Goal: Task Accomplishment & Management: Complete application form

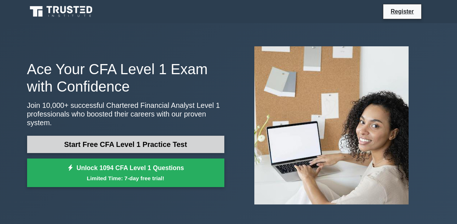
click at [130, 146] on link "Start Free CFA Level 1 Practice Test" at bounding box center [125, 143] width 197 height 17
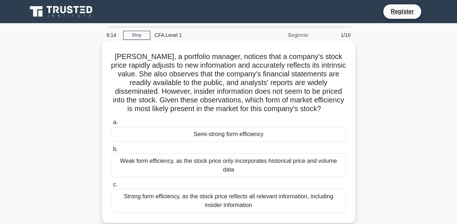
click at [239, 135] on div "Semi-strong form efficiency" at bounding box center [229, 133] width 234 height 15
click at [112, 125] on input "a. Semi-strong form efficiency" at bounding box center [112, 122] width 0 height 5
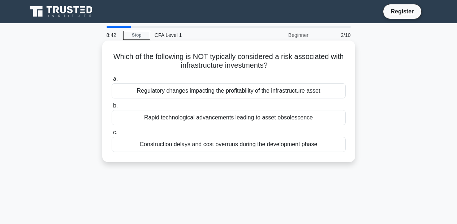
click at [220, 112] on div "Rapid technological advancements leading to asset obsolescence" at bounding box center [229, 117] width 234 height 15
click at [112, 108] on input "b. Rapid technological advancements leading to asset obsolescence" at bounding box center [112, 105] width 0 height 5
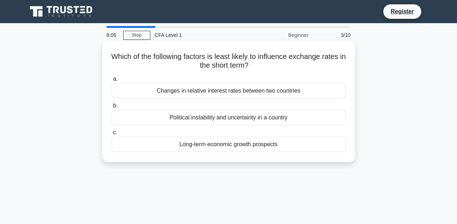
click at [242, 114] on div "Political instability and uncertainty in a country" at bounding box center [229, 117] width 234 height 15
click at [112, 108] on input "b. Political instability and uncertainty in a country" at bounding box center [112, 105] width 0 height 5
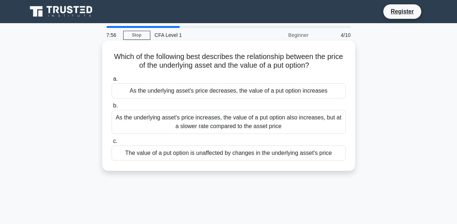
click at [171, 124] on div "As the underlying asset's price increases, the value of a put option also incre…" at bounding box center [229, 122] width 234 height 24
click at [112, 108] on input "b. As the underlying asset's price increases, the value of a put option also in…" at bounding box center [112, 105] width 0 height 5
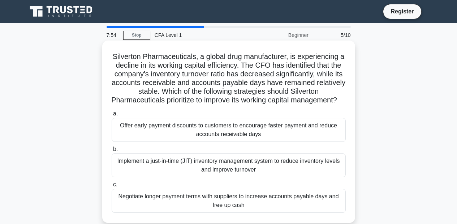
click at [205, 198] on div "Negotiate longer payment terms with suppliers to increase accounts payable days…" at bounding box center [229, 201] width 234 height 24
click at [112, 187] on input "c. Negotiate longer payment terms with suppliers to increase accounts payable d…" at bounding box center [112, 184] width 0 height 5
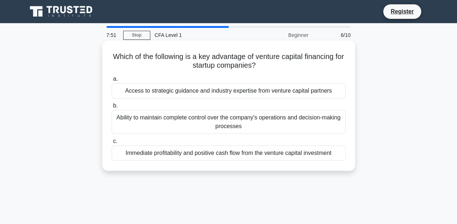
click at [233, 87] on div "Access to strategic guidance and industry expertise from venture capital partne…" at bounding box center [229, 90] width 234 height 15
click at [112, 81] on input "a. Access to strategic guidance and industry expertise from venture capital par…" at bounding box center [112, 79] width 0 height 5
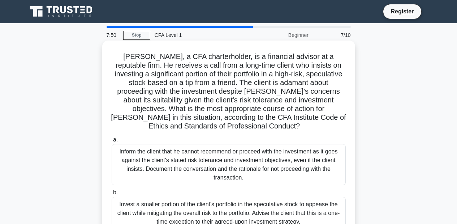
click at [193, 203] on div "Invest a smaller portion of the client's portfolio in the speculative stock to …" at bounding box center [229, 213] width 234 height 33
click at [112, 195] on input "b. Invest a smaller portion of the client's portfolio in the speculative stock …" at bounding box center [112, 192] width 0 height 5
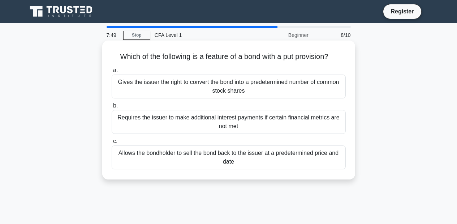
click at [219, 129] on div "Requires the issuer to make additional interest payments if certain financial m…" at bounding box center [229, 122] width 234 height 24
click at [112, 108] on input "b. Requires the issuer to make additional interest payments if certain financia…" at bounding box center [112, 105] width 0 height 5
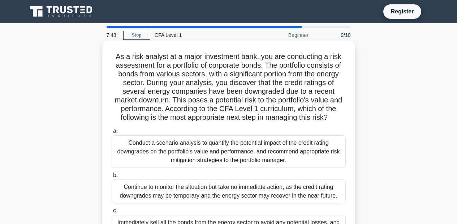
click at [260, 151] on div "Conduct a scenario analysis to quantify the potential impact of the credit rati…" at bounding box center [229, 151] width 234 height 33
click at [112, 133] on input "a. Conduct a scenario analysis to quantify the potential impact of the credit r…" at bounding box center [112, 131] width 0 height 5
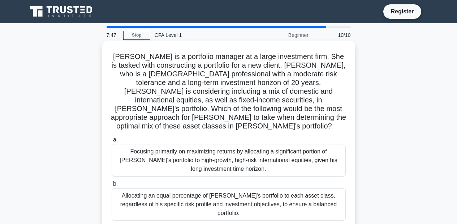
click at [225, 204] on div "a. Focusing primarily on maximizing returns by allocating a significant portion…" at bounding box center [228, 196] width 243 height 124
click at [225, 191] on div "Allocating an equal percentage of John's portfolio to each asset class, regardl…" at bounding box center [229, 204] width 234 height 33
click at [112, 186] on input "b. Allocating an equal percentage of John's portfolio to each asset class, rega…" at bounding box center [112, 183] width 0 height 5
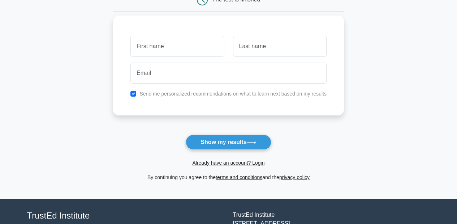
scroll to position [46, 0]
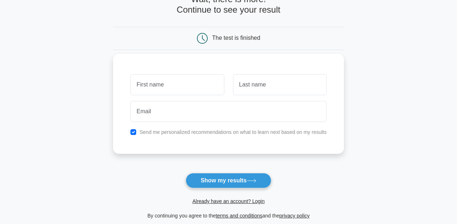
click at [189, 82] on input "text" at bounding box center [177, 84] width 94 height 21
type input "Anu"
click at [258, 81] on input "text" at bounding box center [280, 84] width 94 height 21
type input "Damdindorj"
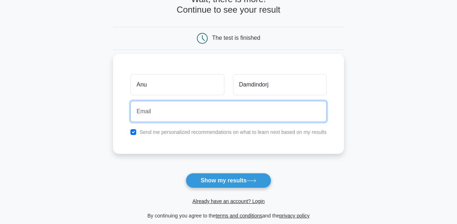
click at [228, 120] on input "email" at bounding box center [228, 111] width 196 height 21
type input "[EMAIL_ADDRESS][DOMAIN_NAME]"
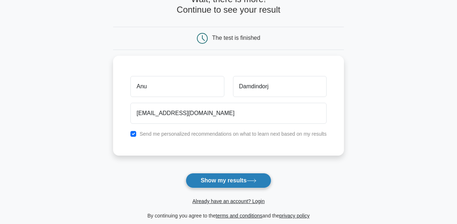
click at [236, 187] on button "Show my results" at bounding box center [228, 180] width 85 height 15
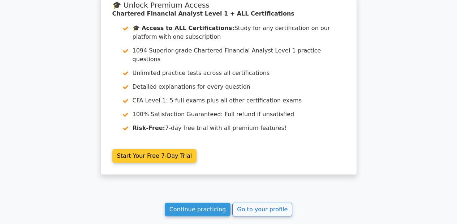
scroll to position [1355, 0]
